Goal: Navigation & Orientation: Find specific page/section

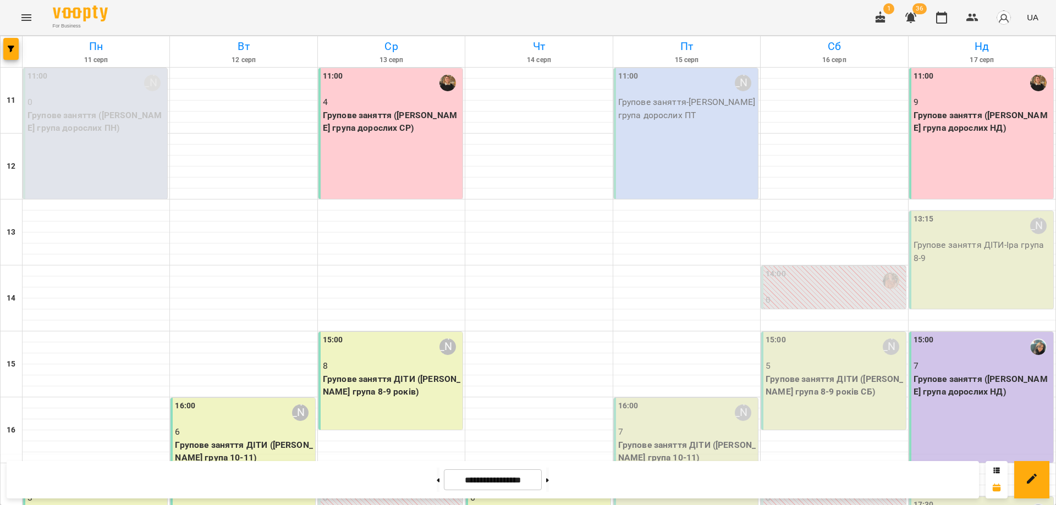
scroll to position [206, 0]
click at [503, 13] on div "For Business 1 36 UA" at bounding box center [528, 17] width 1056 height 35
